Goal: Information Seeking & Learning: Learn about a topic

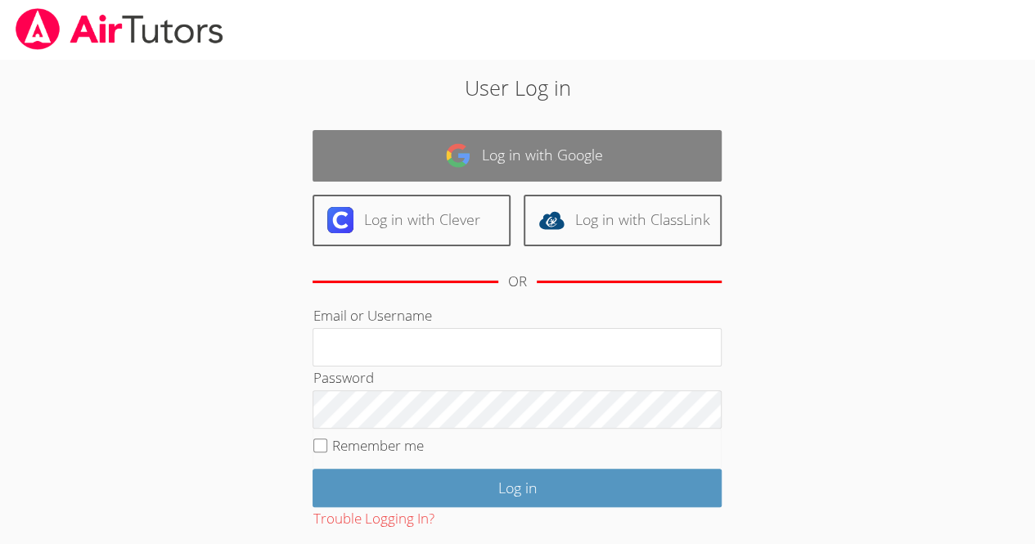
click at [551, 152] on link "Log in with Google" at bounding box center [517, 156] width 409 height 52
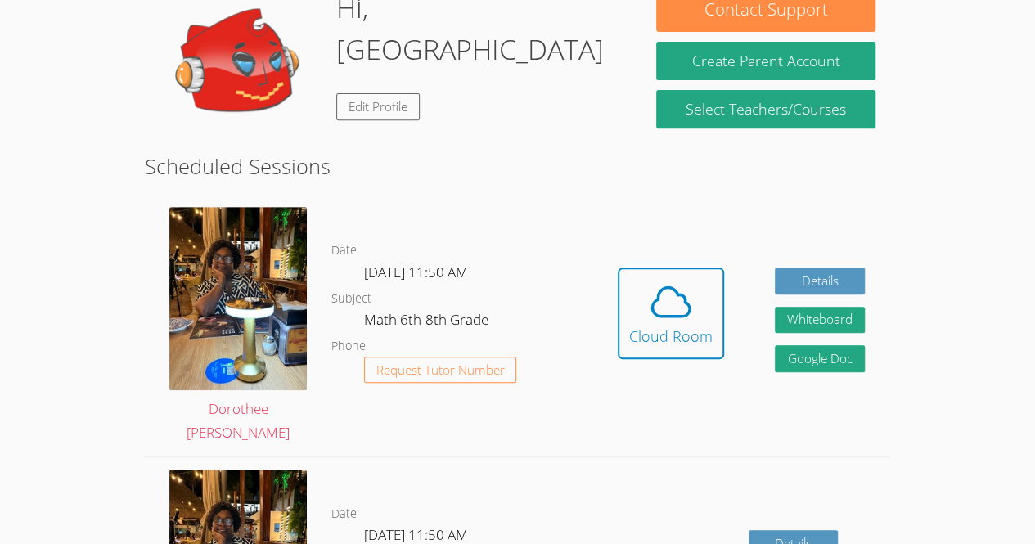
scroll to position [281, 0]
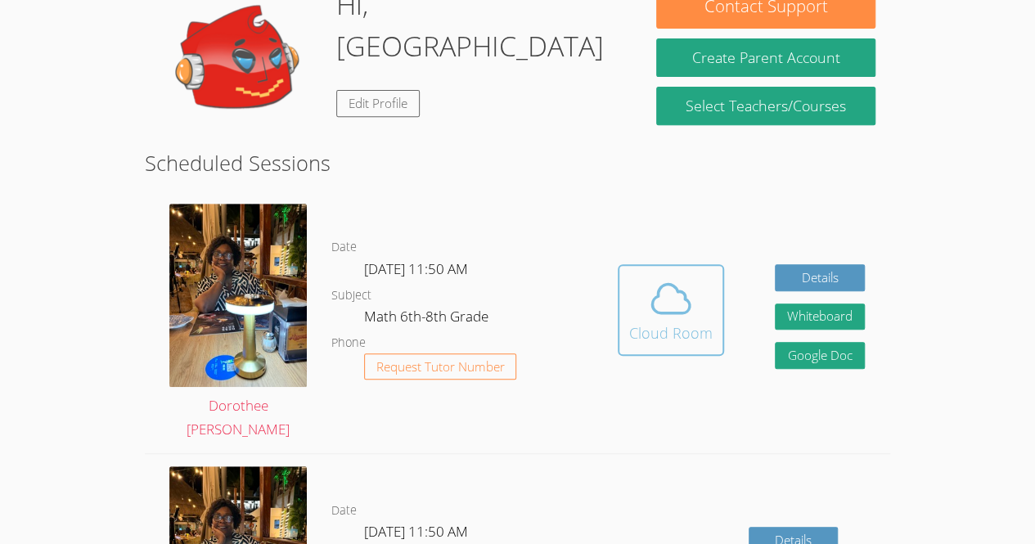
click at [641, 311] on span at bounding box center [670, 299] width 83 height 46
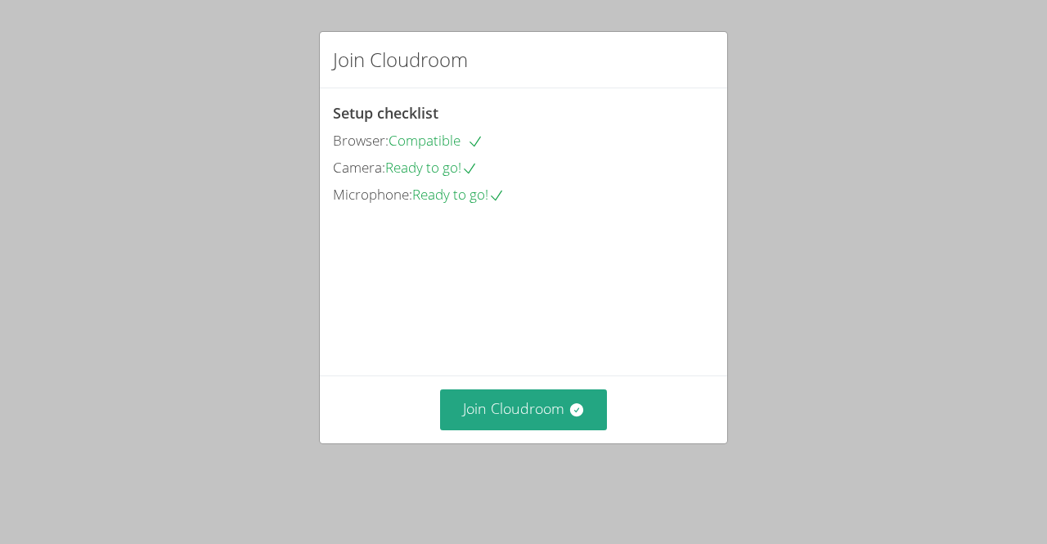
click at [495, 473] on div "Join Cloudroom Setup checklist Browser: Compatible Camera: Ready to go! Microph…" at bounding box center [523, 272] width 1047 height 544
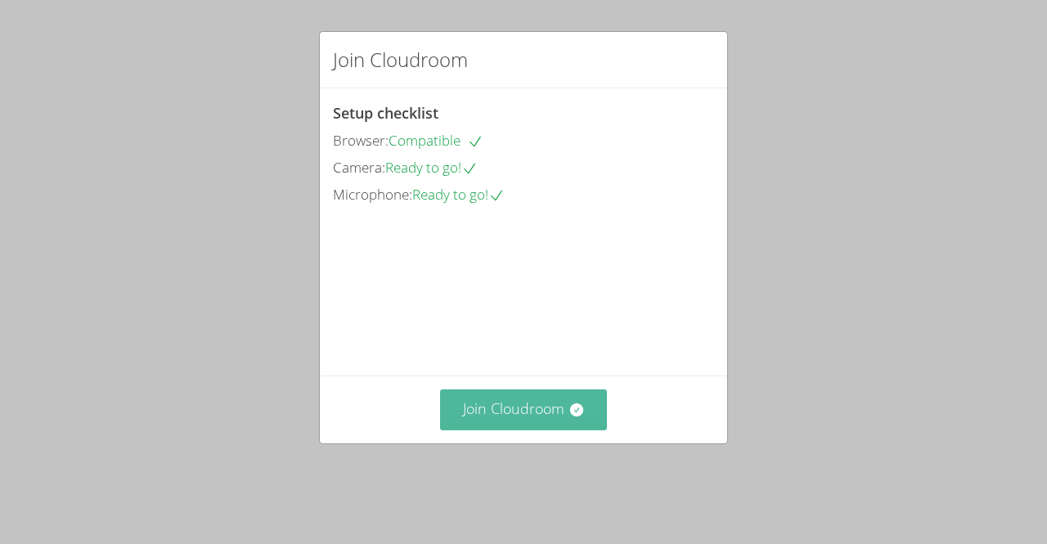
click at [456, 430] on button "Join Cloudroom" at bounding box center [524, 409] width 168 height 40
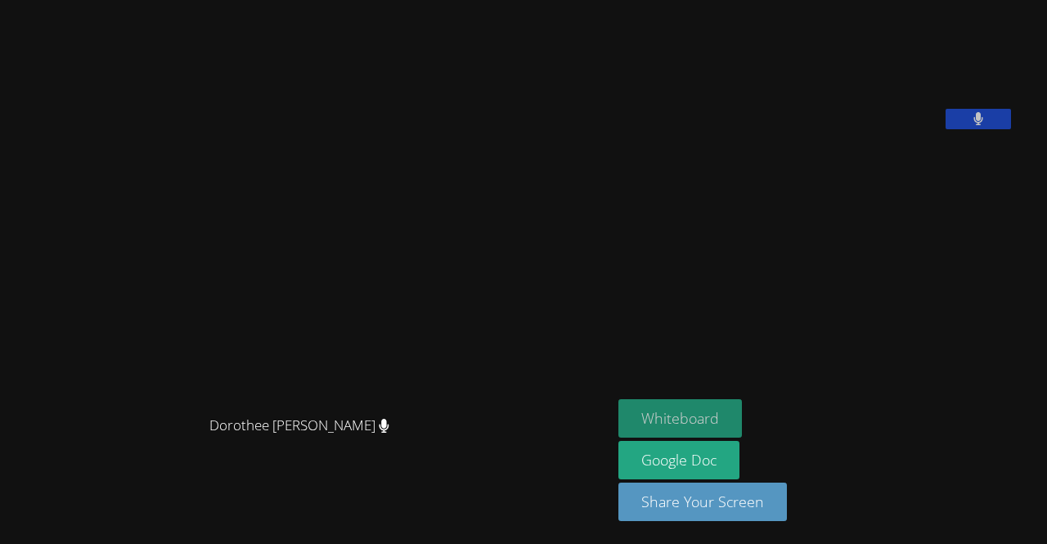
click at [708, 403] on button "Whiteboard" at bounding box center [681, 418] width 124 height 38
click at [730, 129] on video at bounding box center [741, 68] width 245 height 123
click at [707, 129] on video at bounding box center [741, 68] width 245 height 123
click at [1021, 543] on aside "Lehama Macenat Whiteboard Google Doc Share Your Screen" at bounding box center [816, 272] width 409 height 544
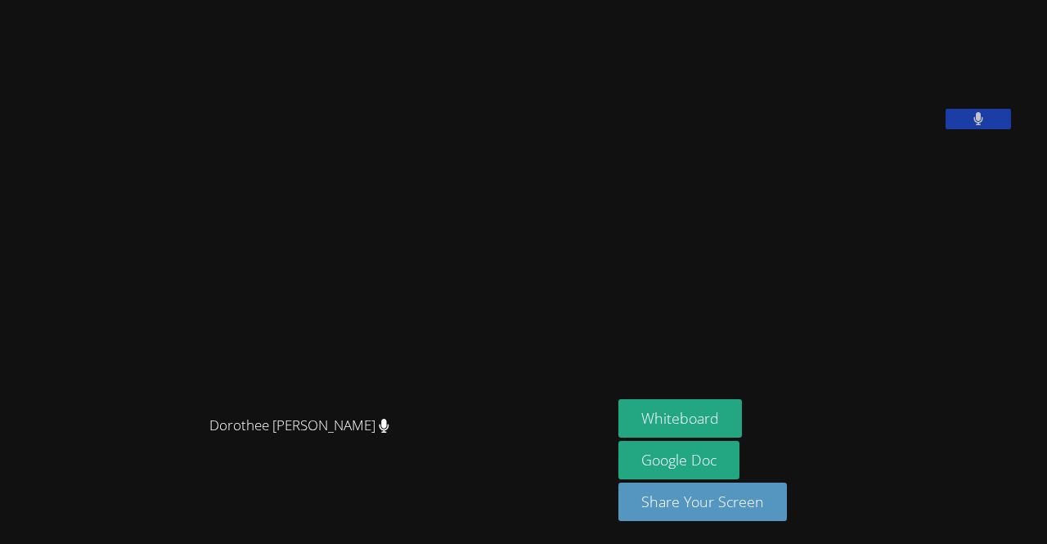
click at [1021, 533] on aside "Lehama Macenat Whiteboard Google Doc Share Your Screen" at bounding box center [816, 272] width 409 height 544
click at [753, 126] on video at bounding box center [741, 68] width 245 height 123
click at [771, 121] on video at bounding box center [741, 68] width 245 height 123
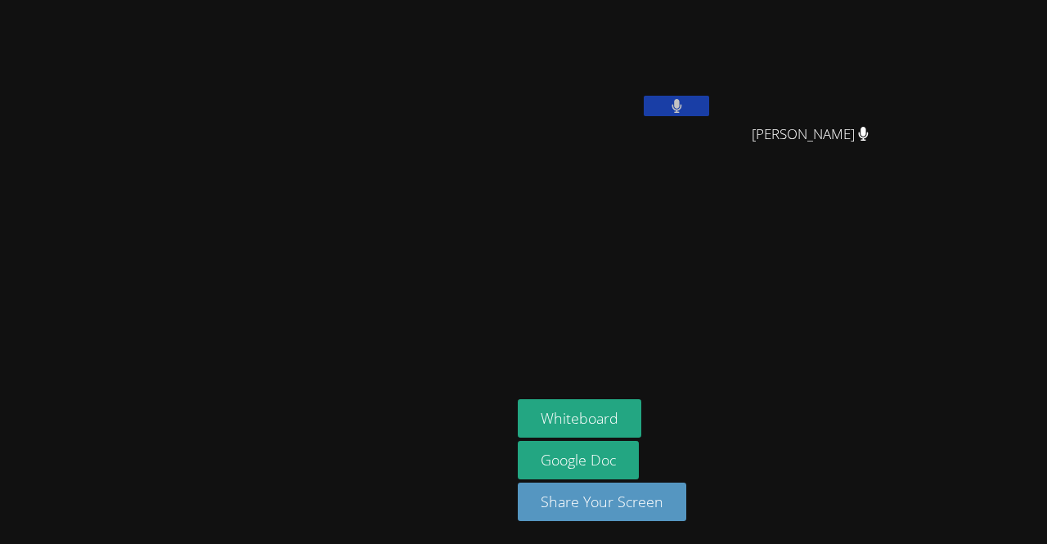
click at [661, 263] on aside "[PERSON_NAME] Mirlandina [PERSON_NAME] [PERSON_NAME] Google Doc Share Your Scre…" at bounding box center [715, 272] width 409 height 544
click at [920, 285] on aside "[PERSON_NAME] Mirlandina [PERSON_NAME] [PERSON_NAME] Google Doc Share Your Scre…" at bounding box center [715, 272] width 409 height 544
click at [920, 282] on aside "[PERSON_NAME] Mirlandina [PERSON_NAME] [PERSON_NAME] Google Doc Share Your Scre…" at bounding box center [715, 272] width 409 height 544
click at [700, 181] on div "[PERSON_NAME]" at bounding box center [615, 94] width 195 height 175
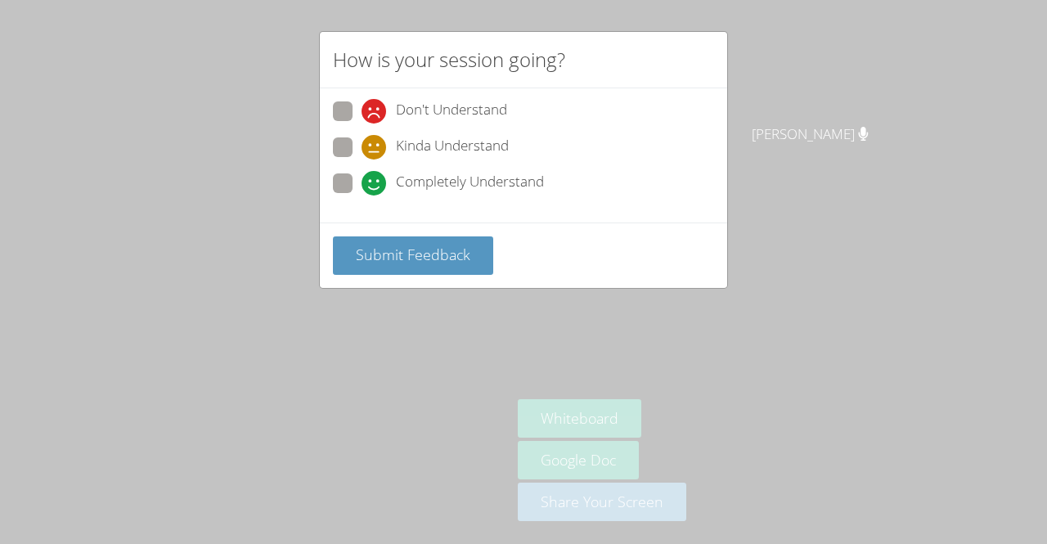
click at [362, 196] on span at bounding box center [362, 196] width 0 height 0
click at [362, 187] on input "Completely Understand" at bounding box center [369, 180] width 14 height 14
radio input "true"
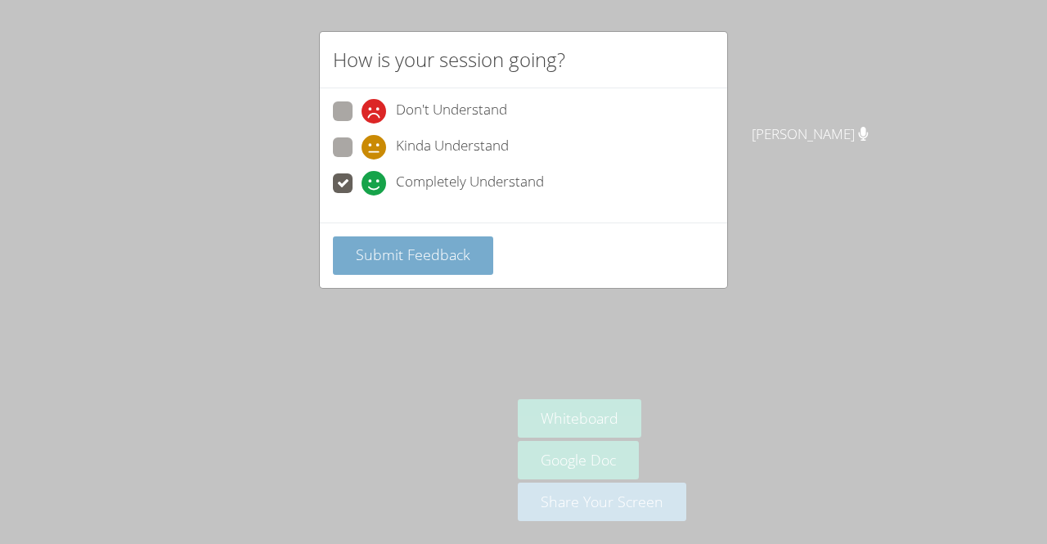
click at [390, 269] on button "Submit Feedback" at bounding box center [413, 255] width 160 height 38
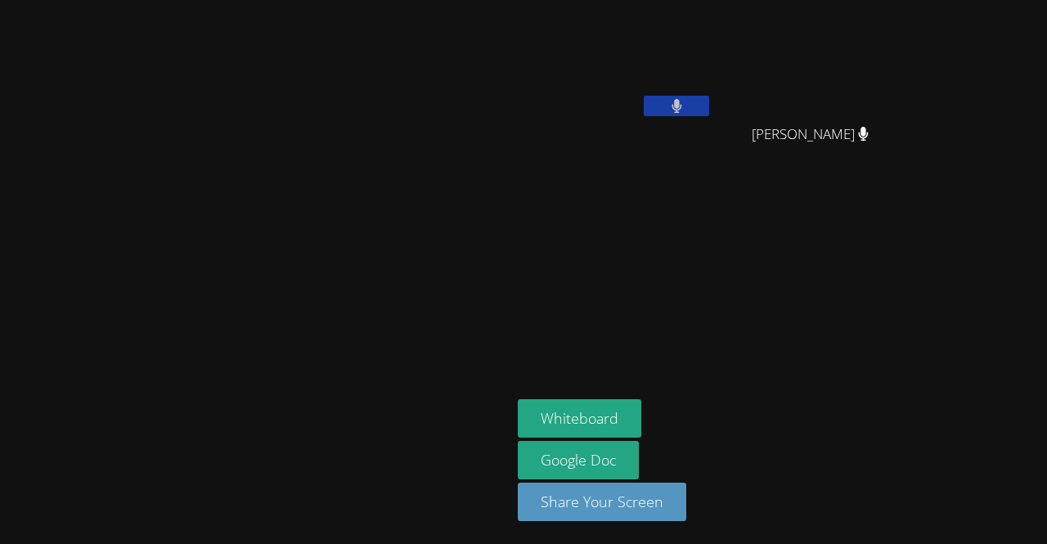
click at [362, 488] on div "Dorothee [PERSON_NAME]" at bounding box center [256, 272] width 498 height 531
click at [379, 314] on video at bounding box center [255, 239] width 245 height 281
click at [379, 380] on video at bounding box center [255, 239] width 245 height 281
